Goal: Information Seeking & Learning: Learn about a topic

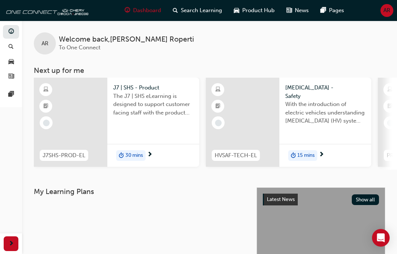
click at [130, 17] on div "Dashboard" at bounding box center [143, 10] width 48 height 15
click at [132, 8] on div "Dashboard" at bounding box center [143, 10] width 48 height 15
click at [8, 52] on link "button" at bounding box center [11, 47] width 16 height 14
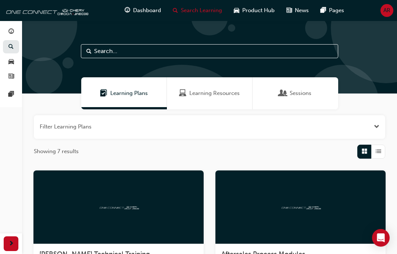
click at [134, 13] on span "Dashboard" at bounding box center [147, 10] width 28 height 8
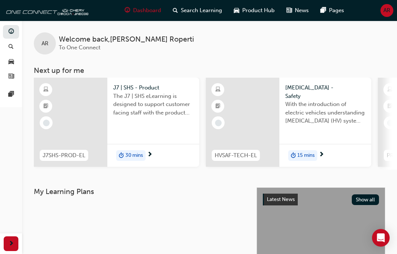
click at [137, 111] on span "The J7 | SHS eLearning is designed to support customer facing staff with the pr…" at bounding box center [153, 104] width 80 height 25
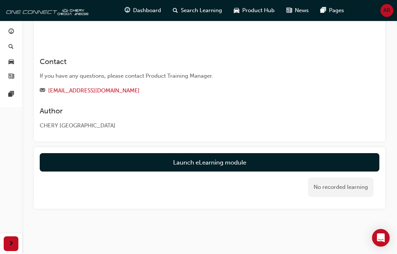
scroll to position [380, 0]
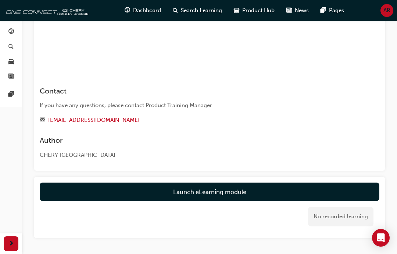
click at [280, 184] on button "Launch eLearning module" at bounding box center [210, 191] width 340 height 18
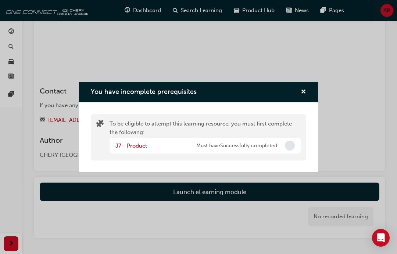
click at [277, 150] on span "Must have Successfully completed" at bounding box center [236, 145] width 81 height 8
click at [309, 97] on div "You have incomplete prerequisites" at bounding box center [198, 92] width 239 height 21
click at [304, 96] on span "cross-icon" at bounding box center [304, 92] width 6 height 7
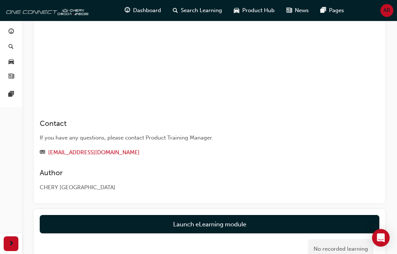
scroll to position [348, 0]
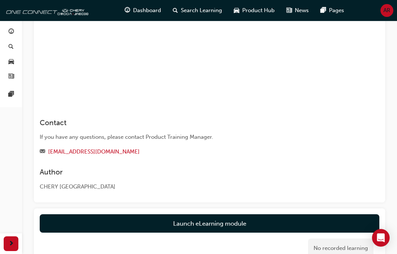
click at [305, 217] on button "Launch eLearning module" at bounding box center [210, 223] width 340 height 18
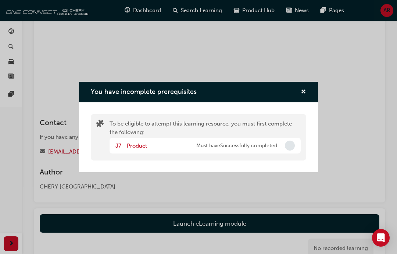
click at [282, 153] on div "J7 - Product Must have Successfully completed" at bounding box center [205, 145] width 191 height 16
click at [313, 99] on div "You have incomplete prerequisites" at bounding box center [198, 92] width 239 height 21
click at [130, 149] on link "J7 - Product" at bounding box center [131, 145] width 32 height 7
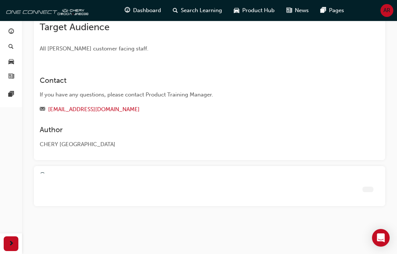
scroll to position [123, 0]
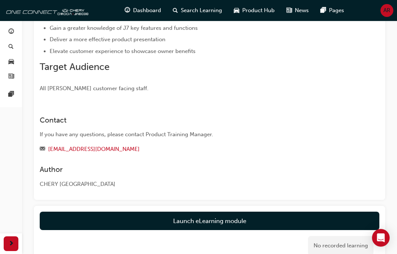
click at [278, 227] on link "Launch eLearning module" at bounding box center [210, 220] width 340 height 18
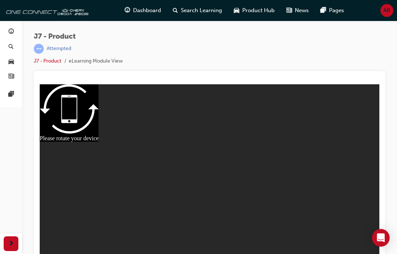
click at [208, 177] on div at bounding box center [209, 173] width 339 height 179
